Goal: Information Seeking & Learning: Learn about a topic

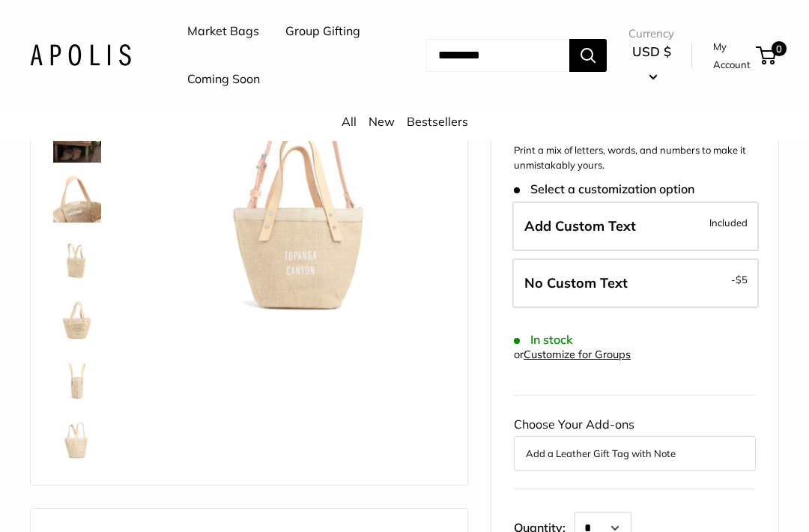
scroll to position [99, 0]
click at [73, 462] on img at bounding box center [77, 438] width 48 height 48
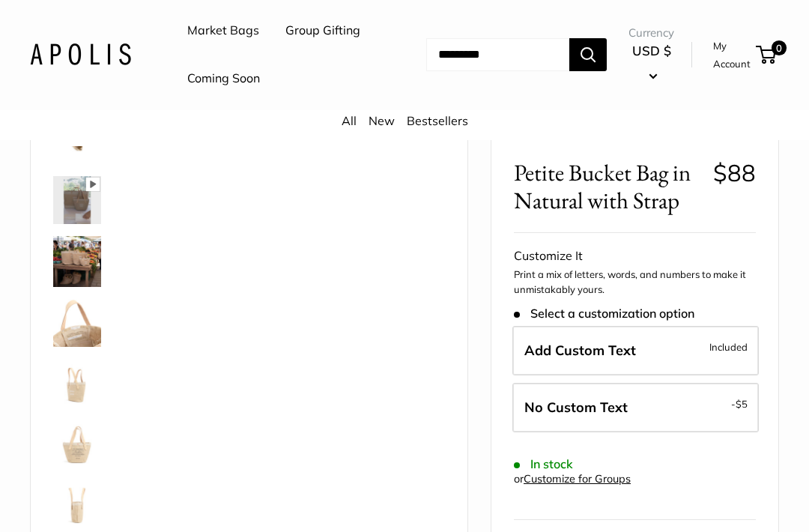
scroll to position [67, 0]
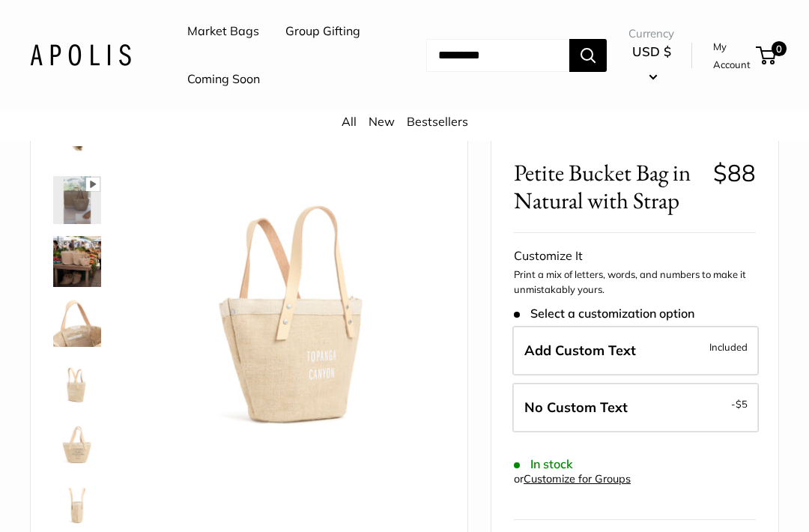
click at [323, 411] on img at bounding box center [298, 302] width 295 height 295
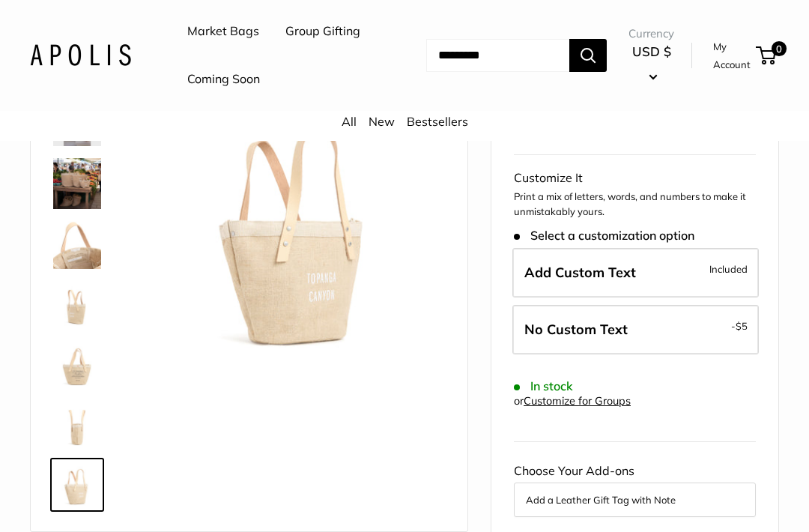
scroll to position [145, 0]
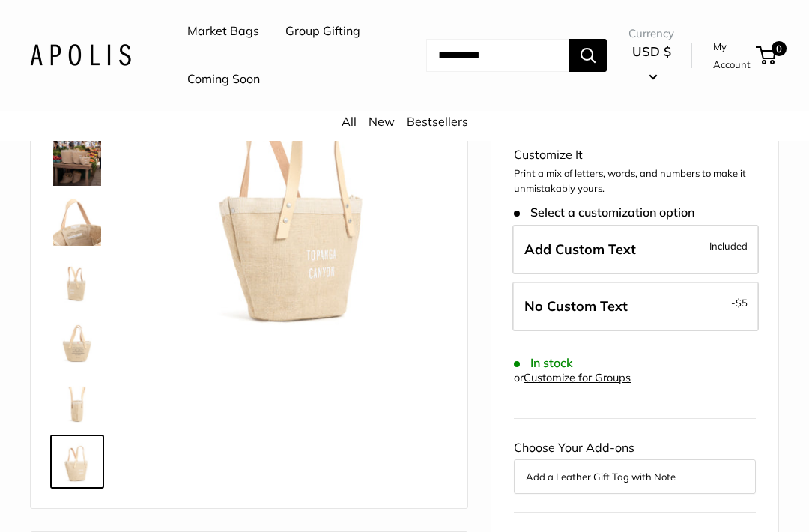
click at [330, 314] on img at bounding box center [298, 201] width 295 height 295
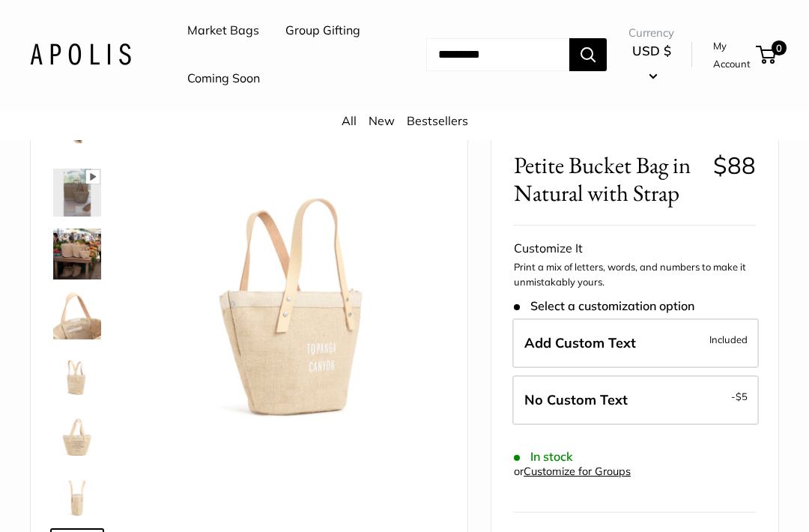
click at [85, 340] on img at bounding box center [77, 316] width 48 height 48
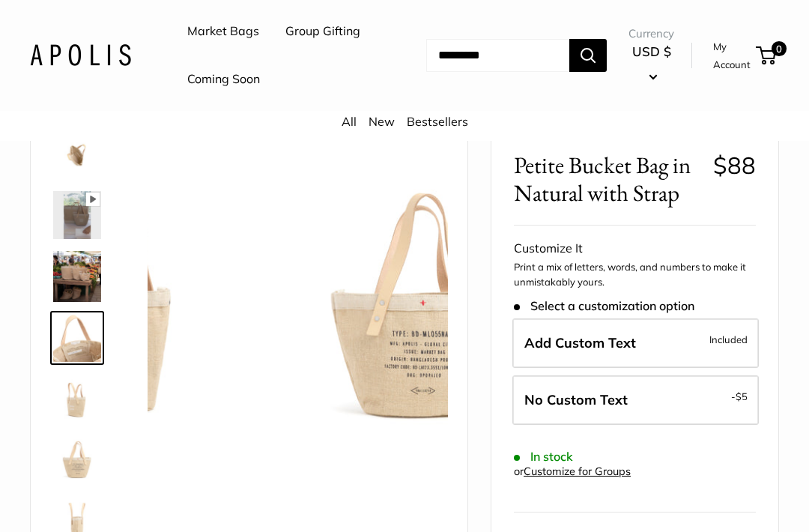
scroll to position [49, 0]
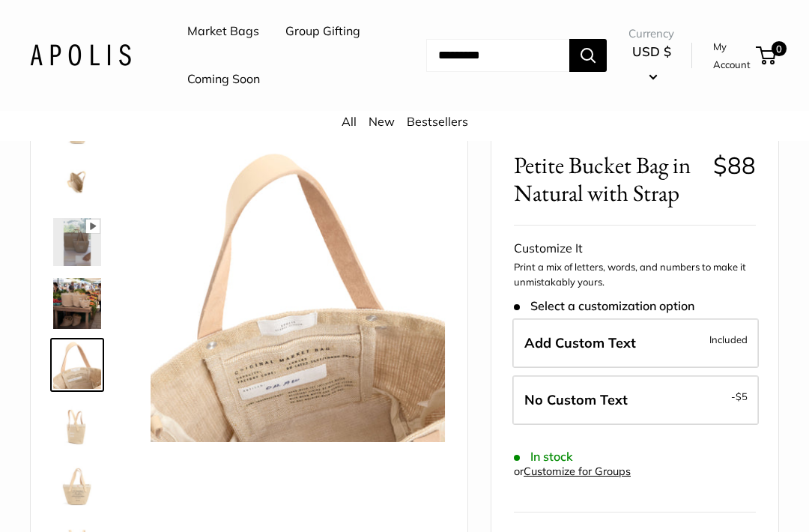
click at [91, 329] on img at bounding box center [77, 303] width 48 height 51
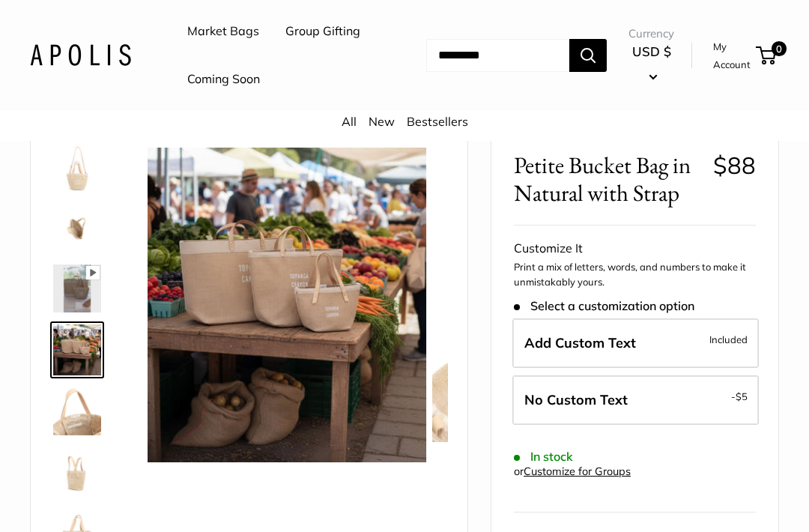
scroll to position [0, 0]
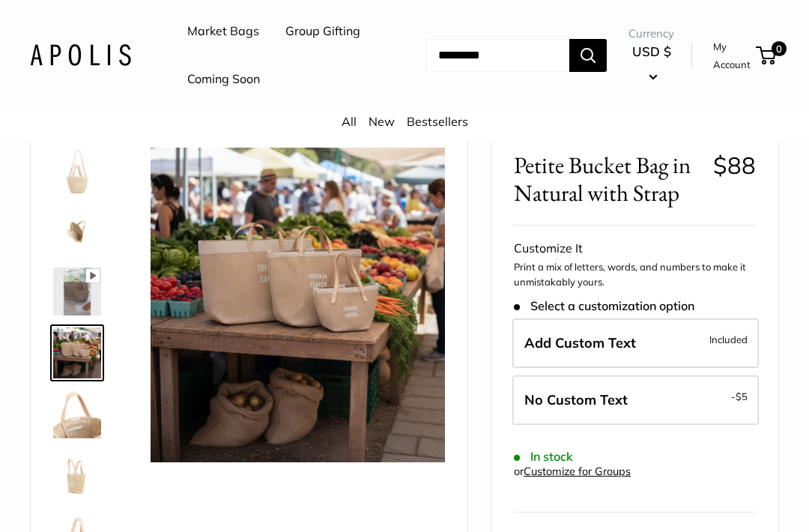
click at [77, 315] on img at bounding box center [77, 292] width 48 height 48
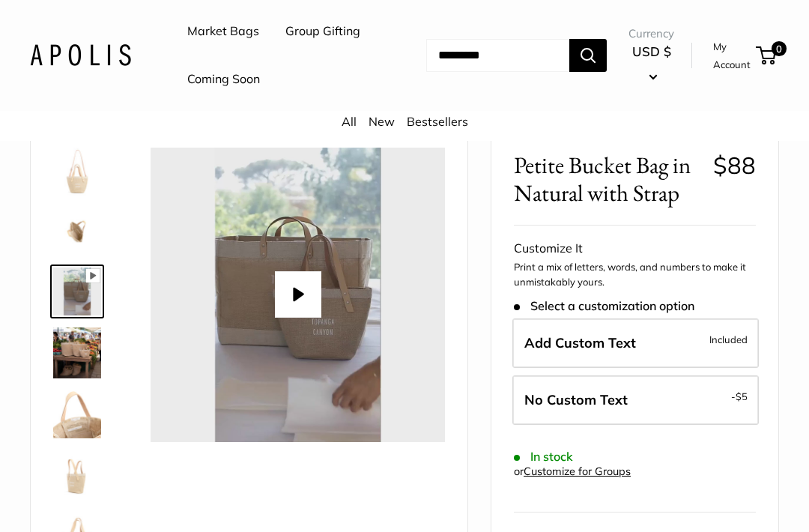
click at [301, 318] on button "Play" at bounding box center [298, 294] width 46 height 46
type input "*"
click at [67, 196] on img at bounding box center [77, 172] width 48 height 48
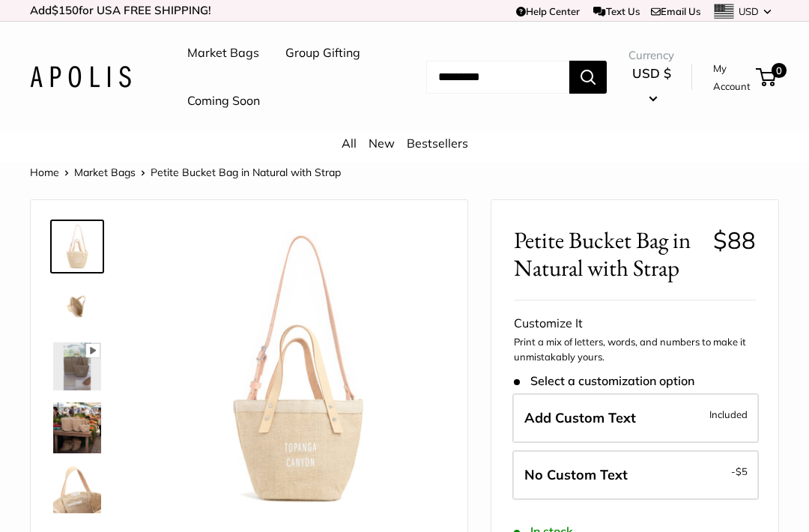
scroll to position [101, 0]
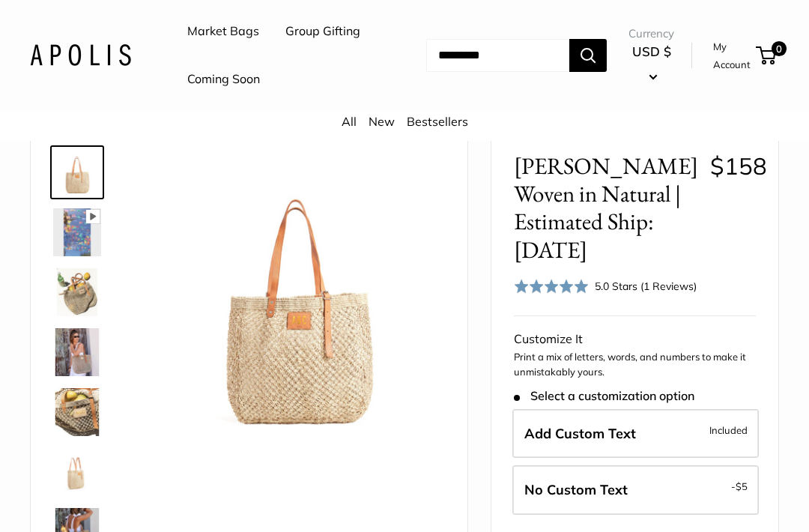
scroll to position [76, 0]
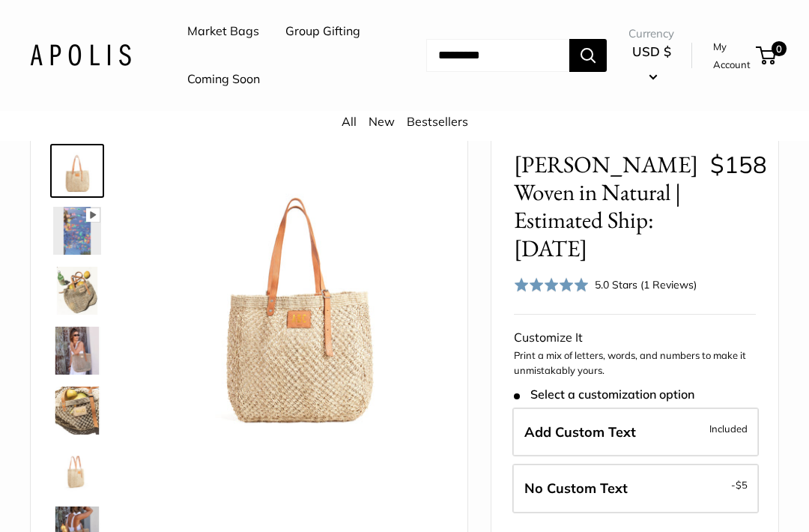
click at [70, 435] on img at bounding box center [77, 411] width 48 height 48
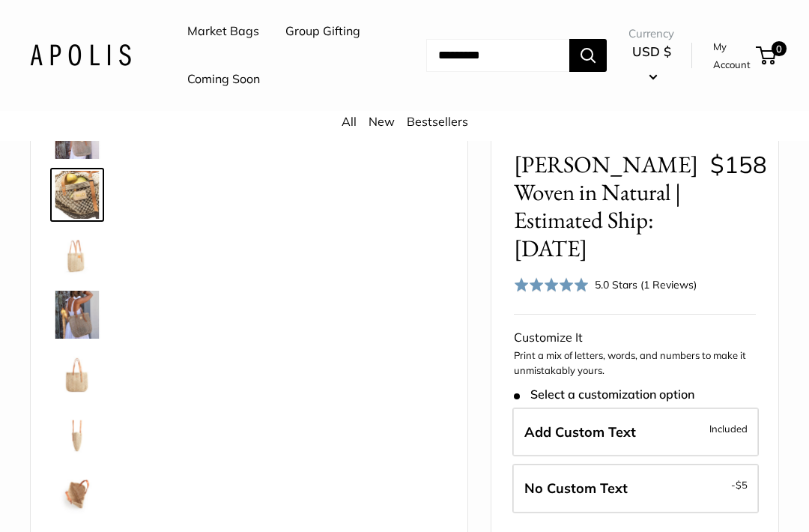
scroll to position [216, 0]
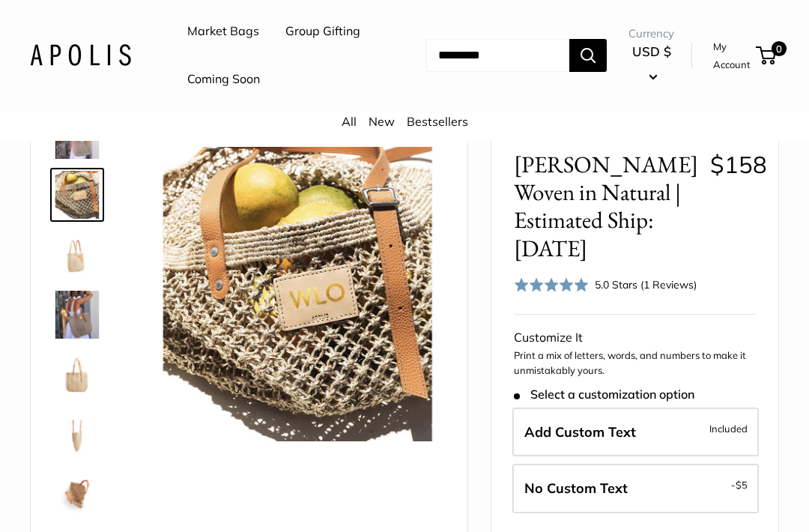
click at [76, 519] on img at bounding box center [77, 495] width 48 height 48
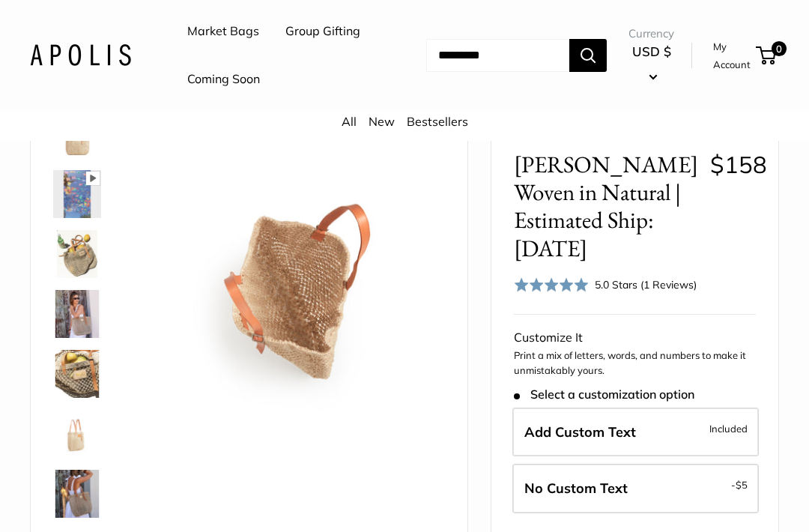
click at [73, 278] on img at bounding box center [77, 254] width 48 height 48
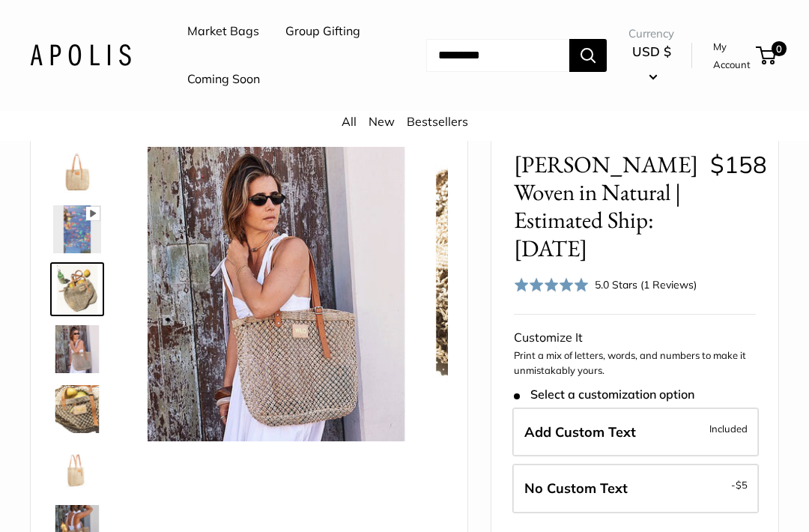
scroll to position [0, 0]
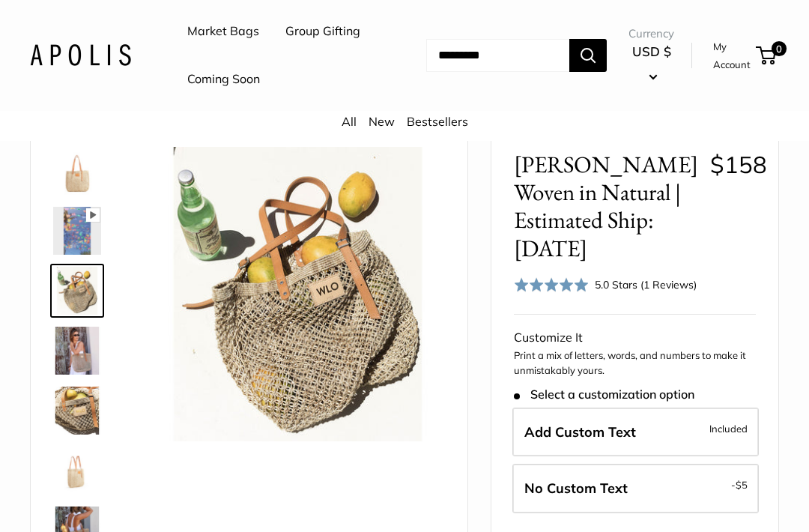
click at [71, 255] on img at bounding box center [77, 231] width 48 height 48
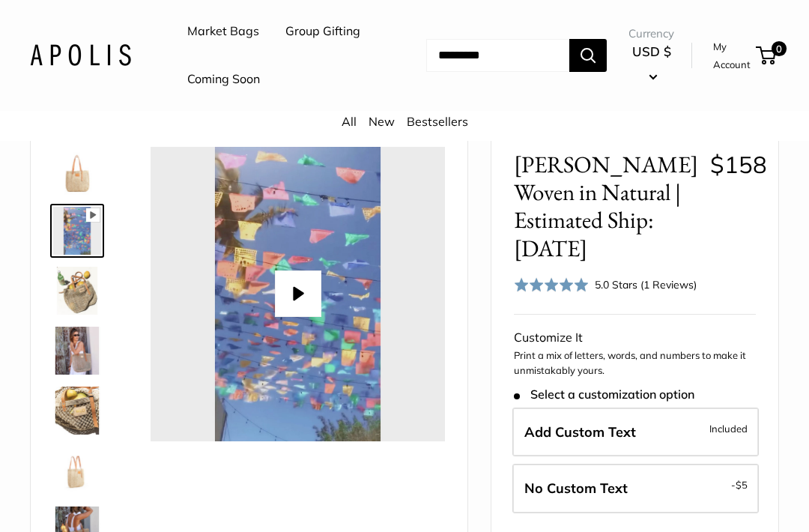
click at [304, 317] on button "Play" at bounding box center [298, 294] width 46 height 46
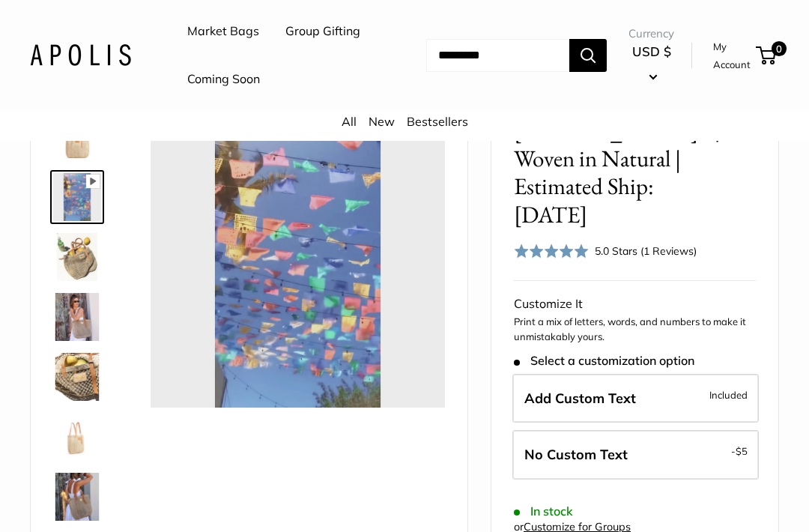
type input "*"
